Goal: Information Seeking & Learning: Learn about a topic

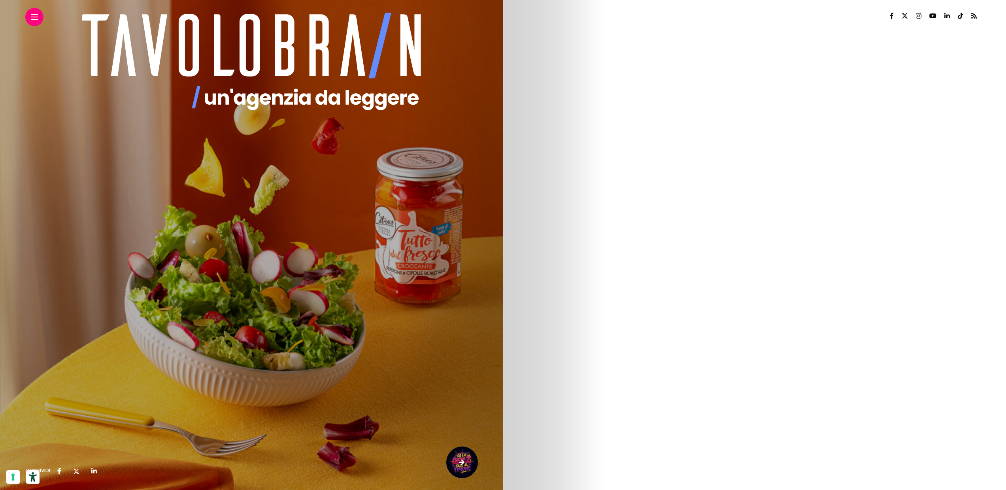
click at [288, 38] on icon at bounding box center [251, 61] width 354 height 107
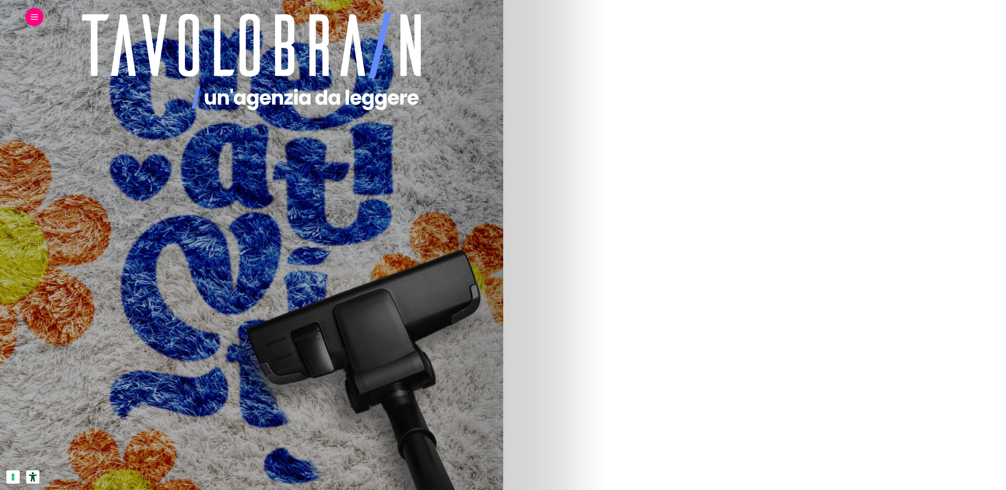
scroll to position [217, 0]
click at [225, 325] on img at bounding box center [92, 304] width 266 height 474
